Goal: Check status: Check status

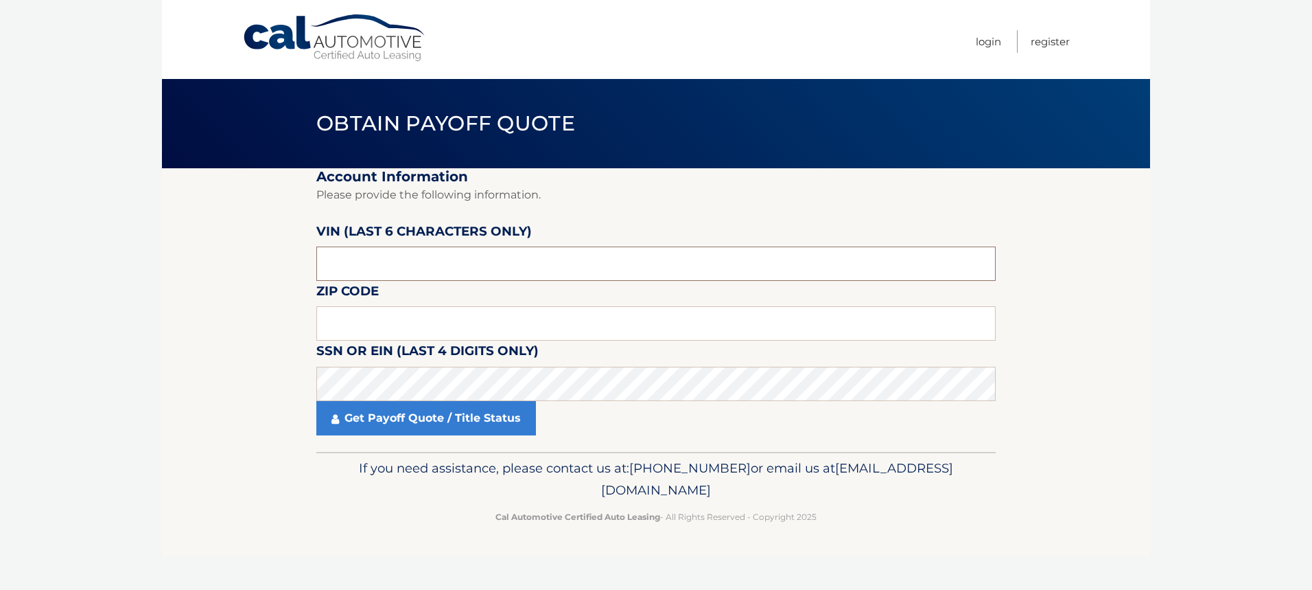
click at [450, 255] on input "text" at bounding box center [656, 263] width 680 height 34
type input "703663"
click at [389, 327] on input "text" at bounding box center [656, 323] width 680 height 34
type input "11554"
click at [395, 417] on link "Get Payoff Quote / Title Status" at bounding box center [426, 418] width 220 height 34
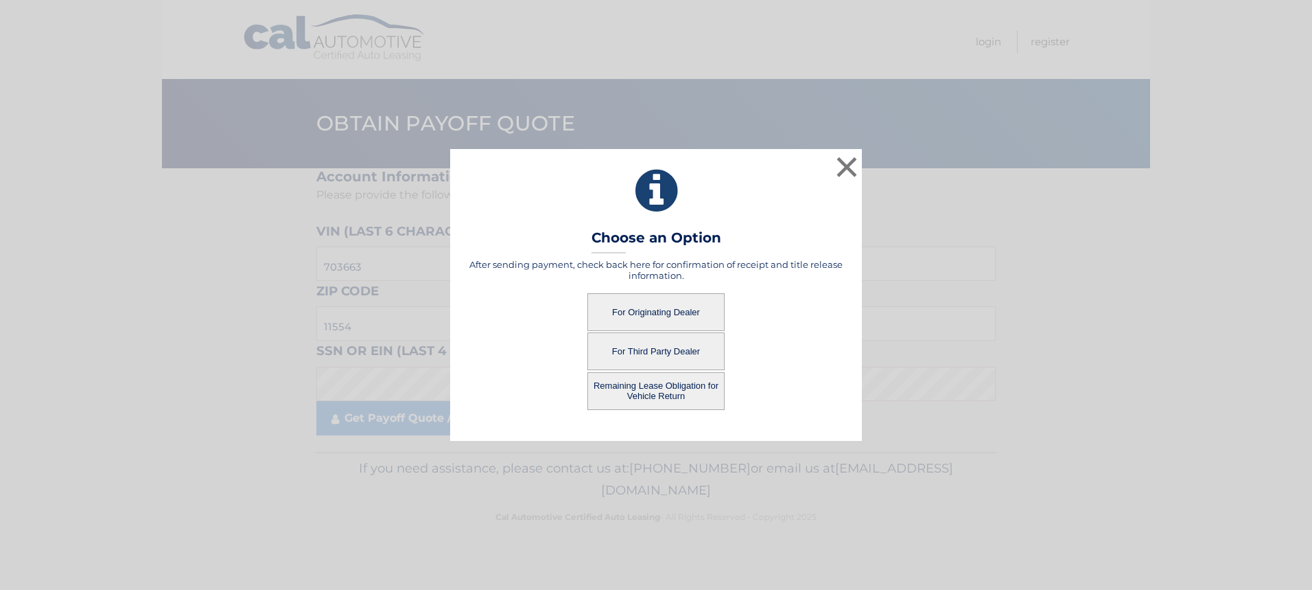
click at [659, 306] on button "For Originating Dealer" at bounding box center [656, 312] width 137 height 38
click at [658, 310] on button "For Originating Dealer" at bounding box center [656, 312] width 137 height 38
